Goal: Transaction & Acquisition: Purchase product/service

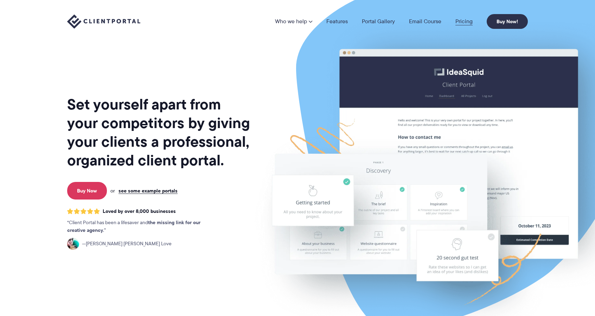
click at [472, 20] on link "Pricing" at bounding box center [464, 22] width 17 height 6
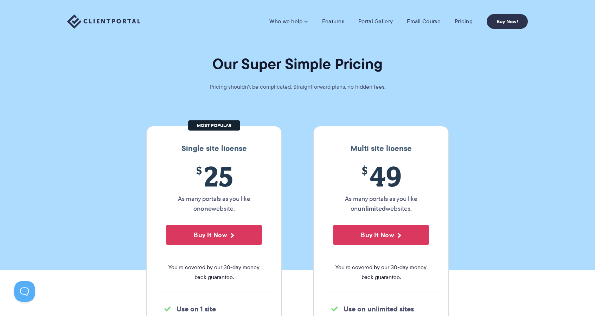
click at [377, 21] on link "Portal Gallery" at bounding box center [376, 21] width 34 height 7
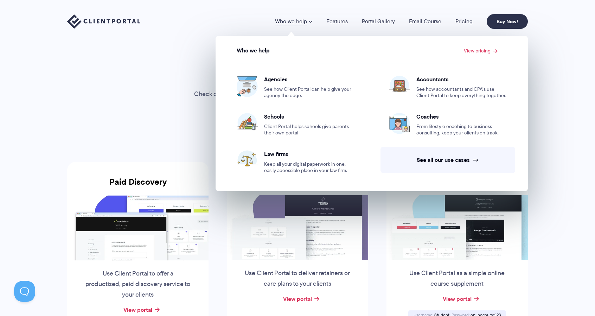
click at [103, 20] on img at bounding box center [103, 21] width 73 height 14
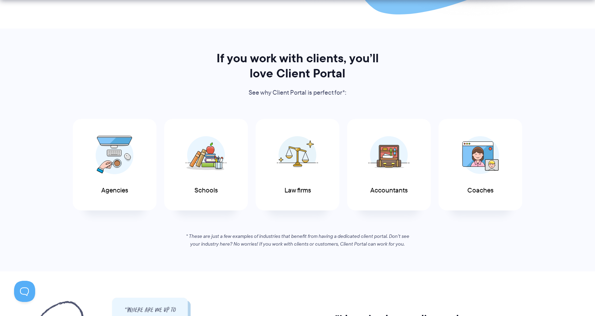
scroll to position [315, 0]
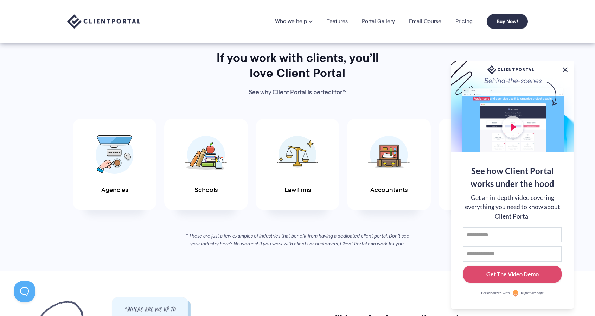
click at [565, 69] on button at bounding box center [565, 69] width 8 height 8
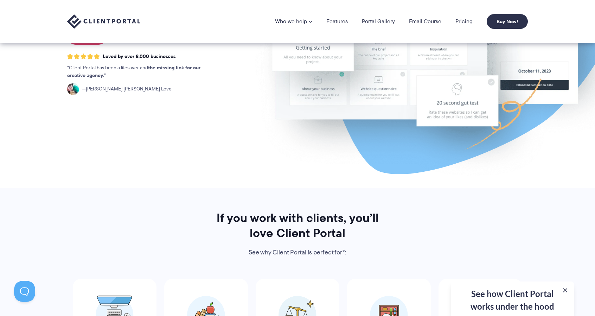
scroll to position [0, 0]
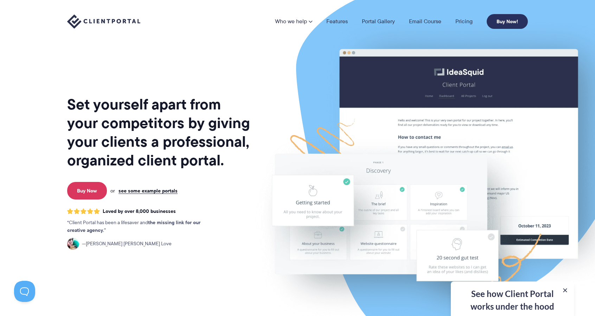
click at [509, 21] on link "Buy Now!" at bounding box center [507, 21] width 41 height 15
